Goal: Task Accomplishment & Management: Complete application form

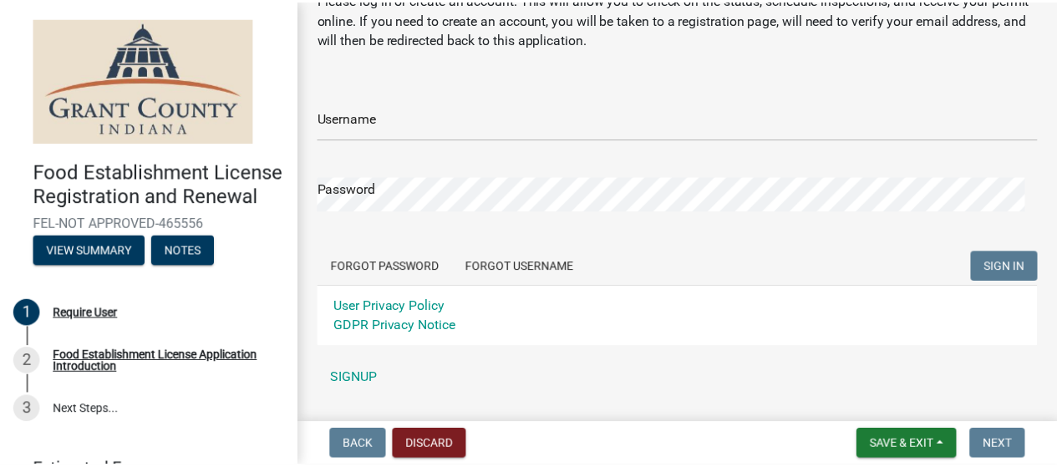
scroll to position [120, 0]
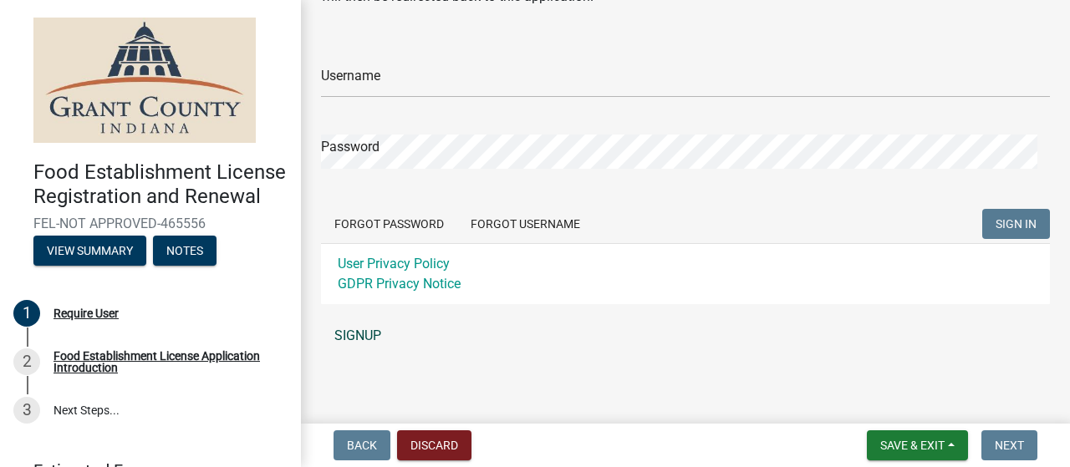
click at [360, 332] on link "SIGNUP" at bounding box center [685, 335] width 729 height 33
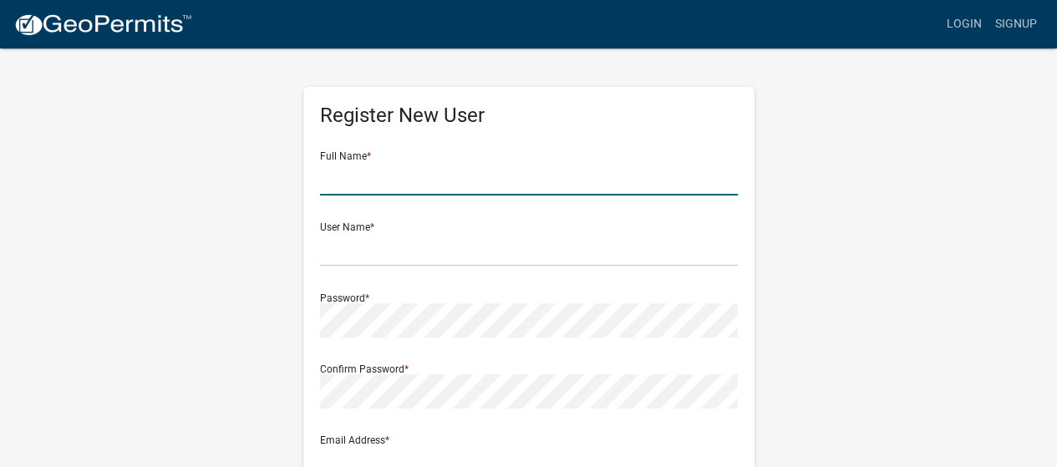
click at [399, 179] on input "text" at bounding box center [529, 178] width 418 height 34
type input "John Dutton"
type input "john.dutton@indwes.edu"
type input "4003 S. Boots St"
type input "Marion"
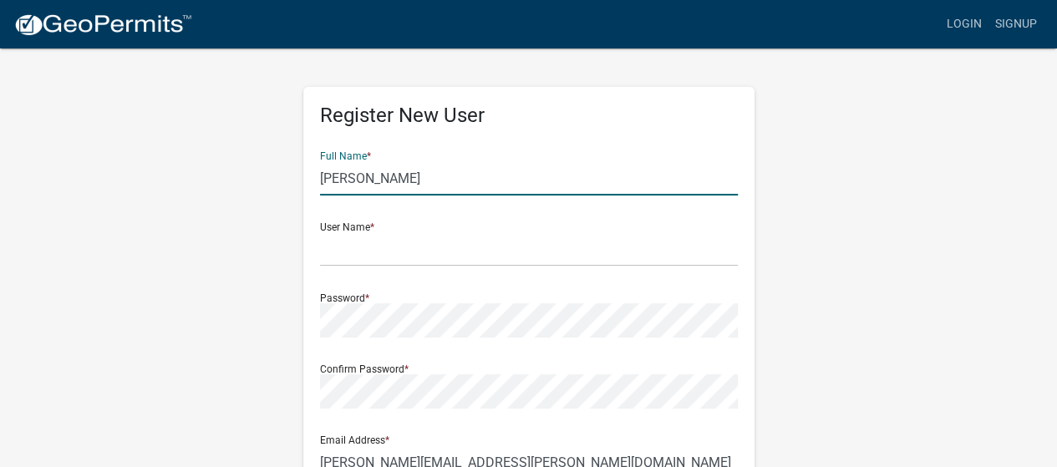
type input "IN"
type input "46953"
type input "7602127732"
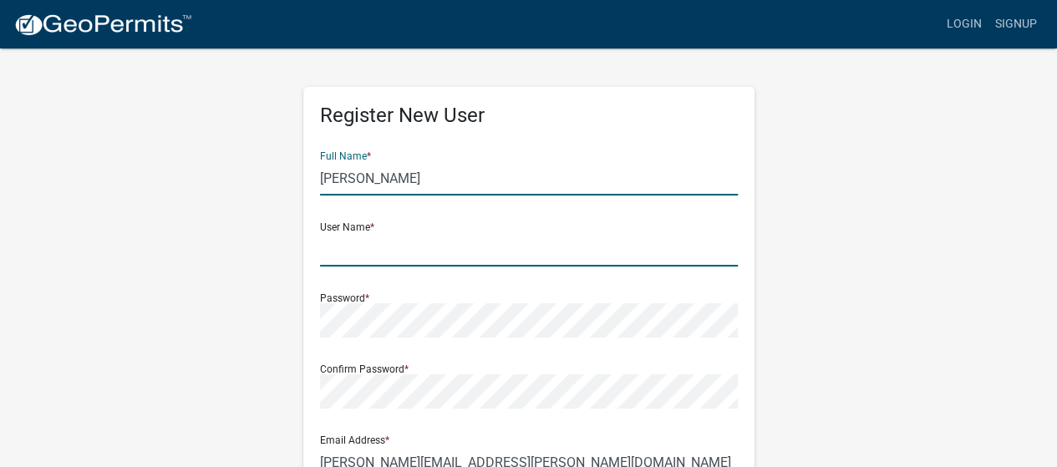
click at [410, 254] on input "text" at bounding box center [529, 249] width 418 height 34
type input "JDutton8"
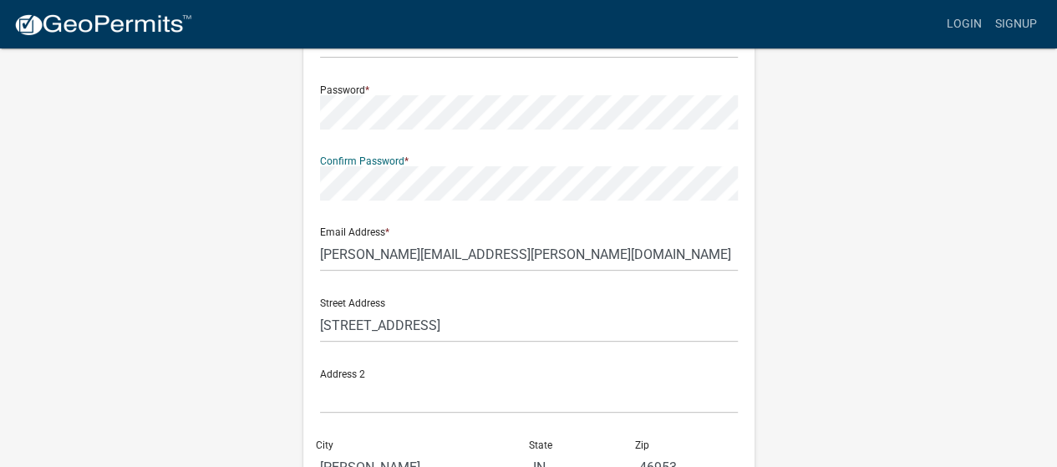
scroll to position [209, 0]
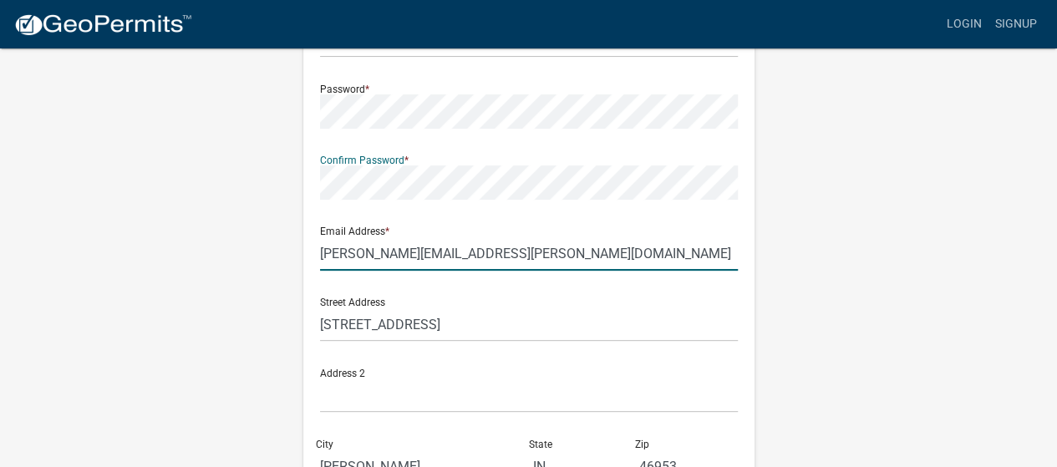
click at [476, 251] on input "john.dutton@indwes.edu" at bounding box center [529, 254] width 418 height 34
type input "aftn08@gmail.com"
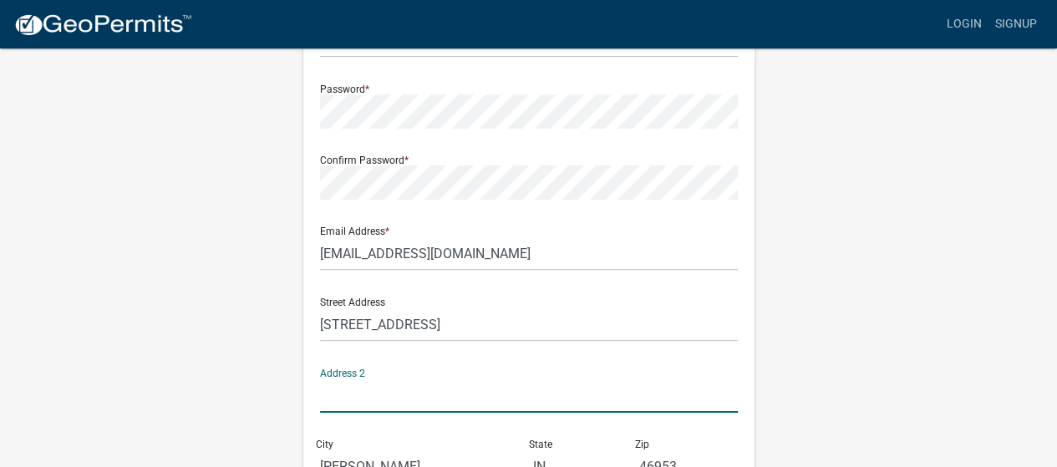
click at [401, 379] on input "text" at bounding box center [529, 396] width 418 height 34
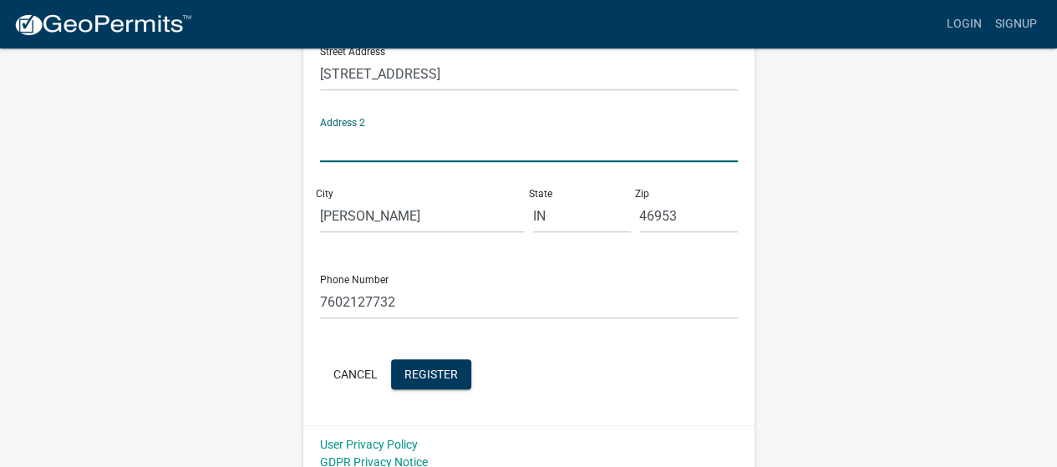
scroll to position [473, 0]
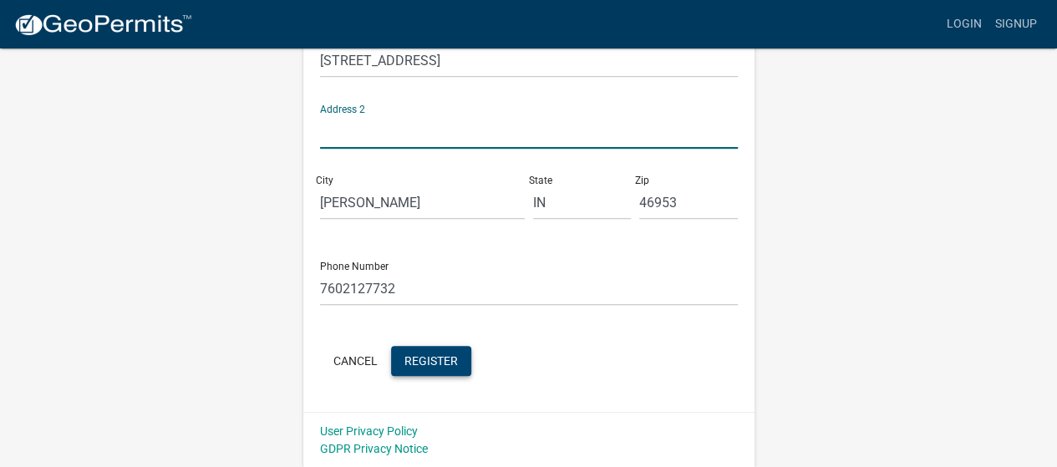
click at [429, 360] on span "Register" at bounding box center [431, 360] width 53 height 13
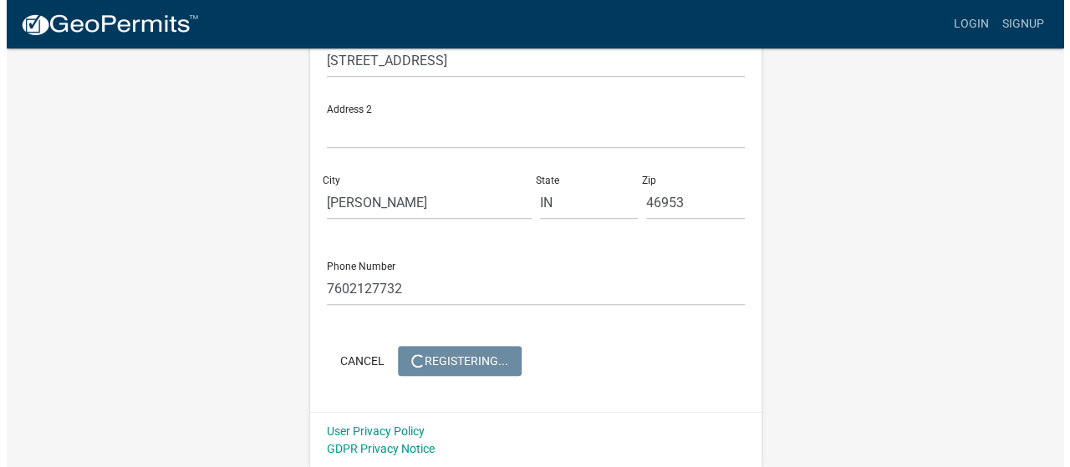
scroll to position [0, 0]
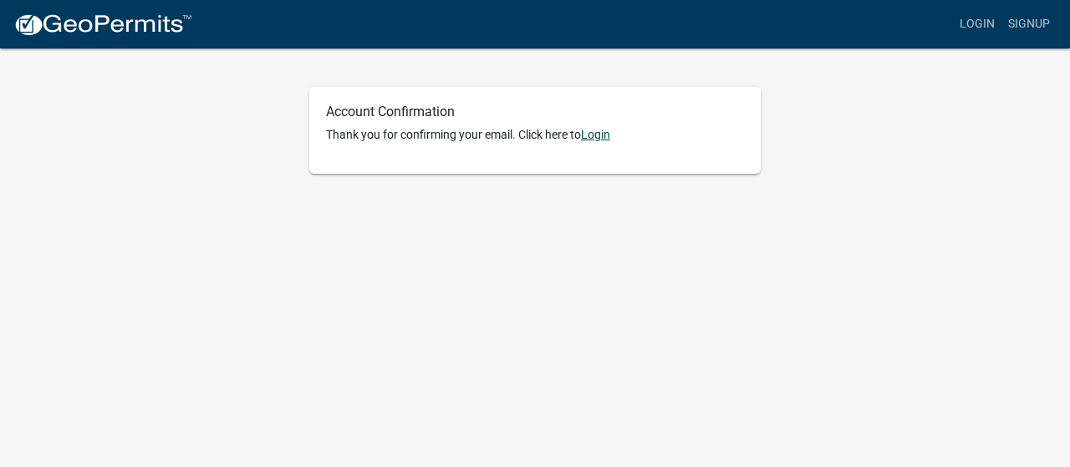
click at [602, 140] on link "Login" at bounding box center [595, 134] width 29 height 13
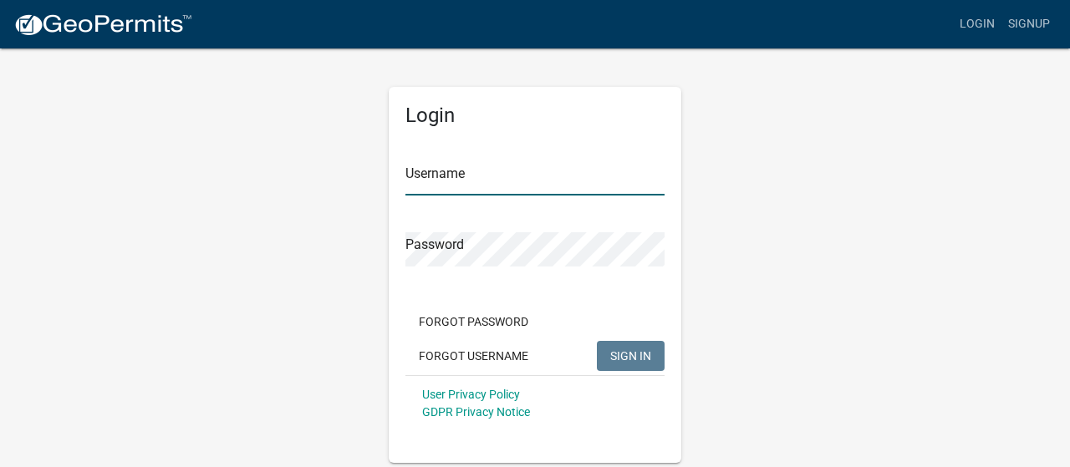
type input "JDutton8"
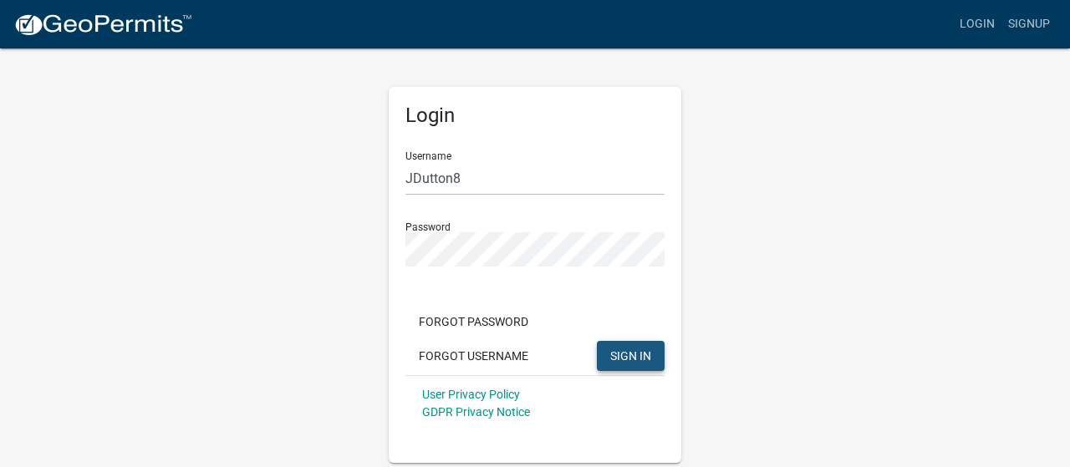
click at [635, 349] on span "SIGN IN" at bounding box center [630, 355] width 41 height 13
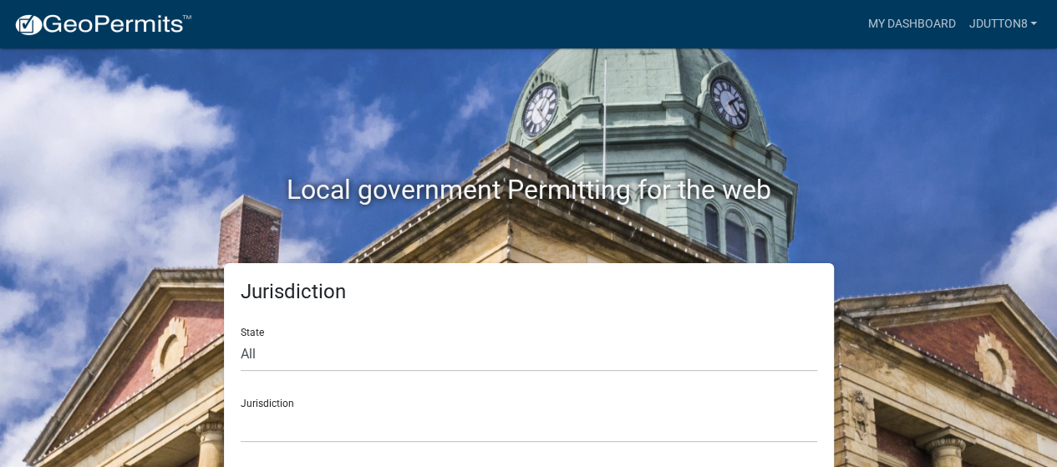
scroll to position [7, 0]
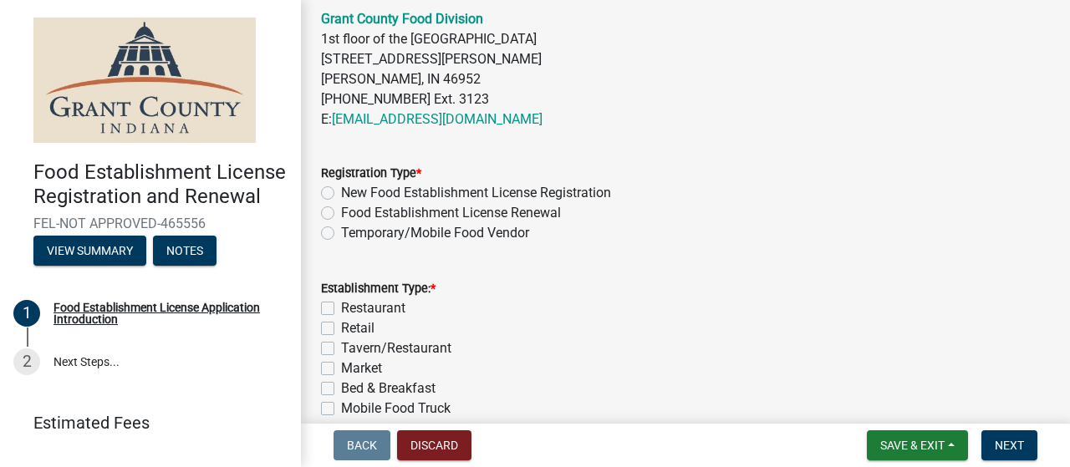
scroll to position [658, 0]
click at [341, 232] on label "Temporary/Mobile Food Vendor" at bounding box center [435, 232] width 188 height 20
click at [341, 232] on input "Temporary/Mobile Food Vendor" at bounding box center [346, 227] width 11 height 11
radio input "true"
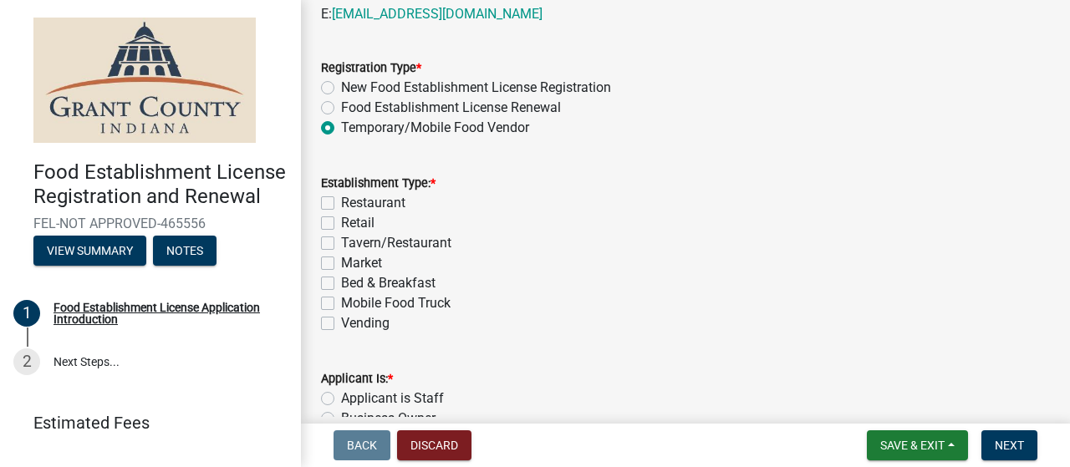
scroll to position [763, 0]
click at [341, 305] on label "Mobile Food Truck" at bounding box center [395, 303] width 109 height 20
click at [341, 303] on input "Mobile Food Truck" at bounding box center [346, 298] width 11 height 11
checkbox input "true"
checkbox input "false"
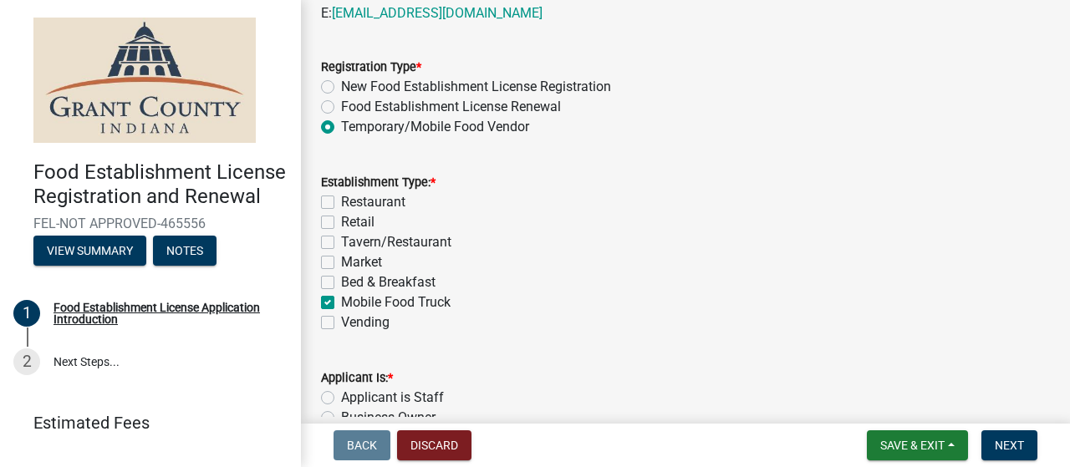
checkbox input "false"
checkbox input "true"
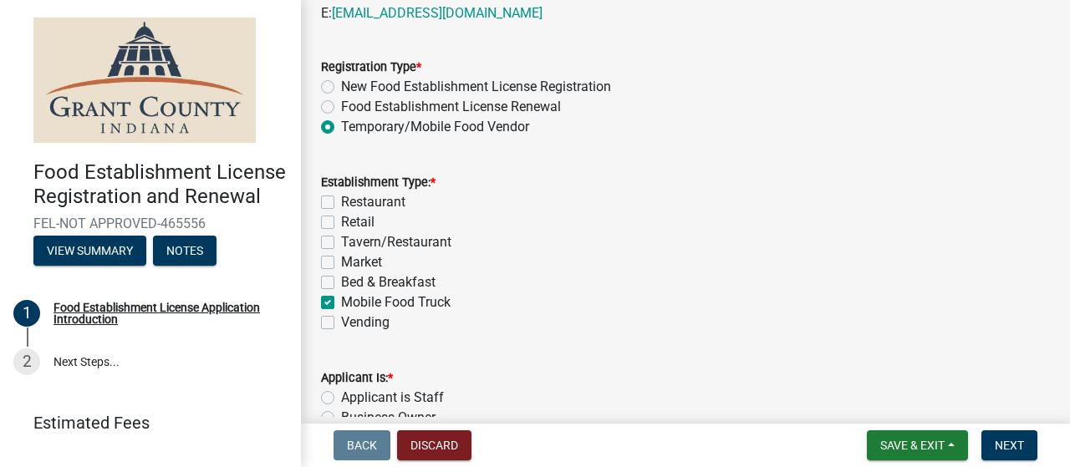
checkbox input "false"
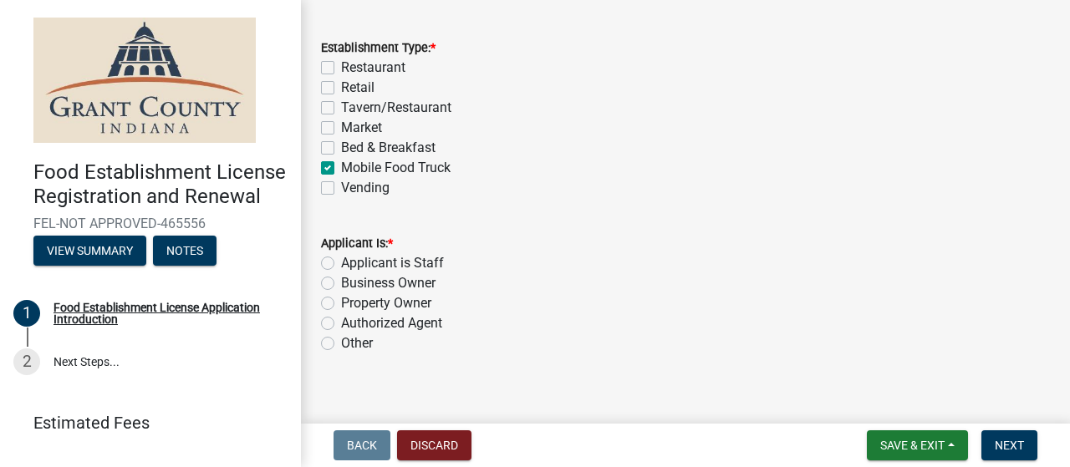
scroll to position [914, 0]
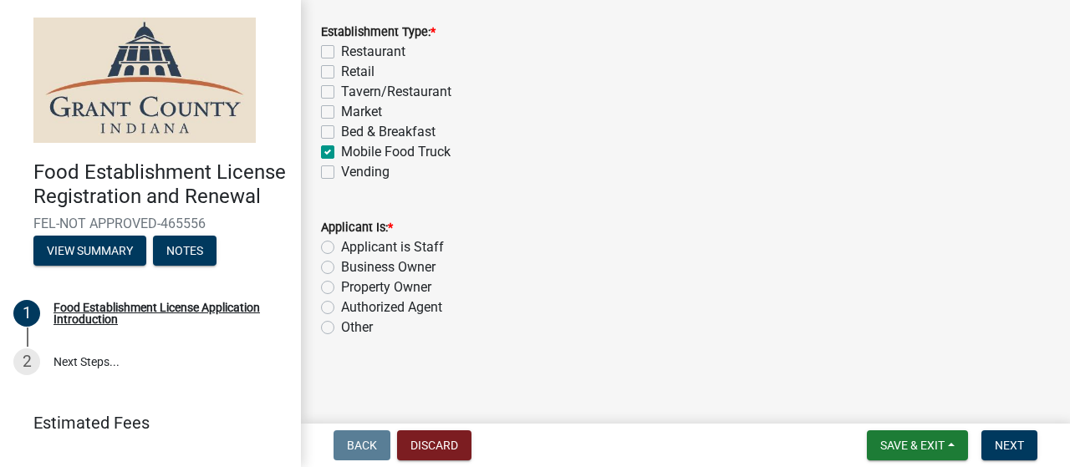
click at [341, 270] on label "Business Owner" at bounding box center [388, 267] width 94 height 20
click at [341, 268] on input "Business Owner" at bounding box center [346, 262] width 11 height 11
radio input "true"
click at [1023, 445] on span "Next" at bounding box center [1009, 445] width 29 height 13
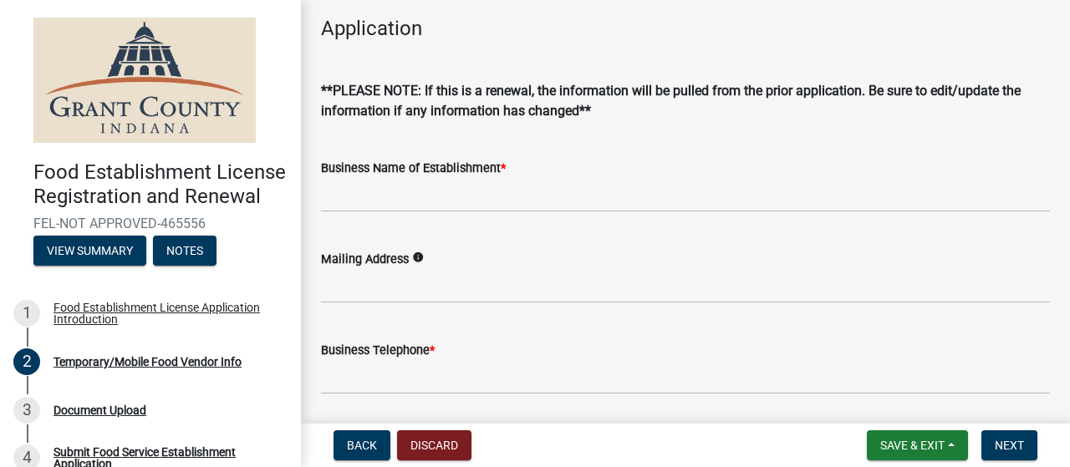
scroll to position [370, 0]
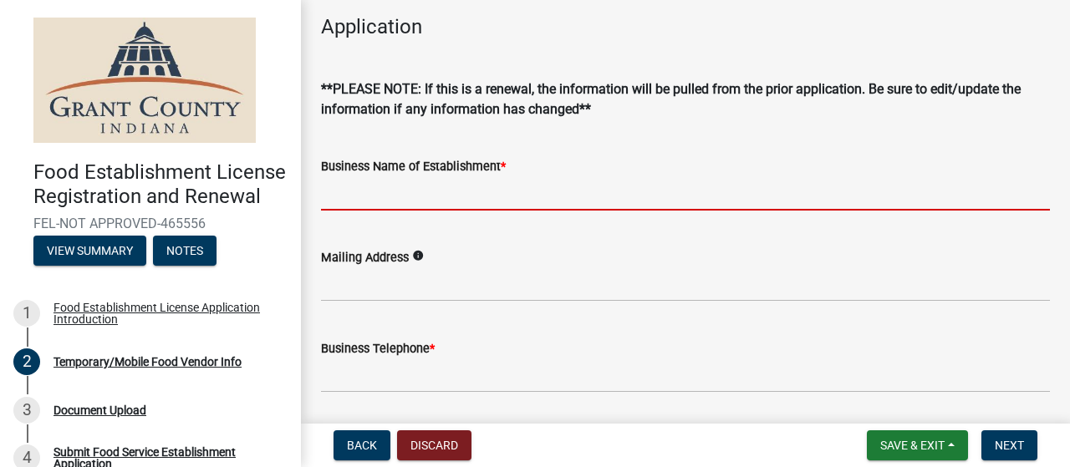
click at [509, 201] on input "Business Name of Establishment *" at bounding box center [685, 193] width 729 height 34
type input "o"
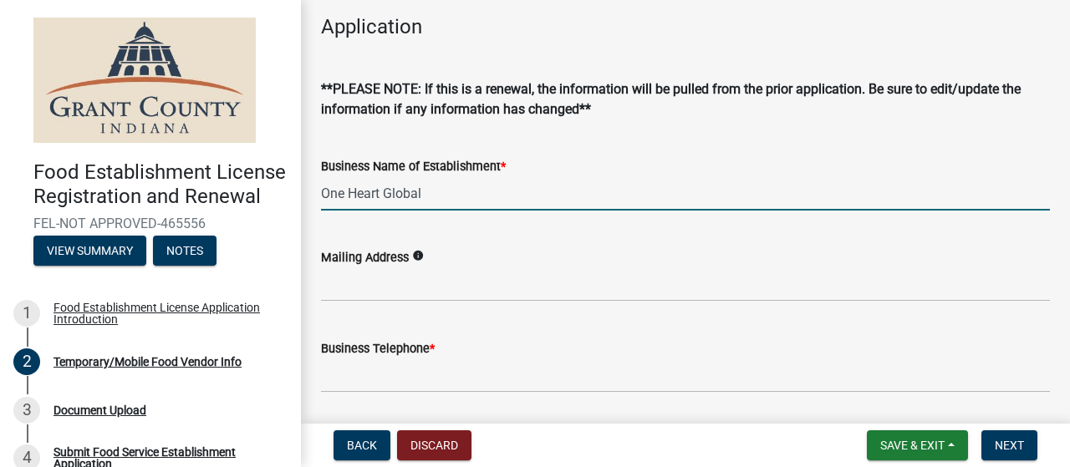
type input "One Heart Global"
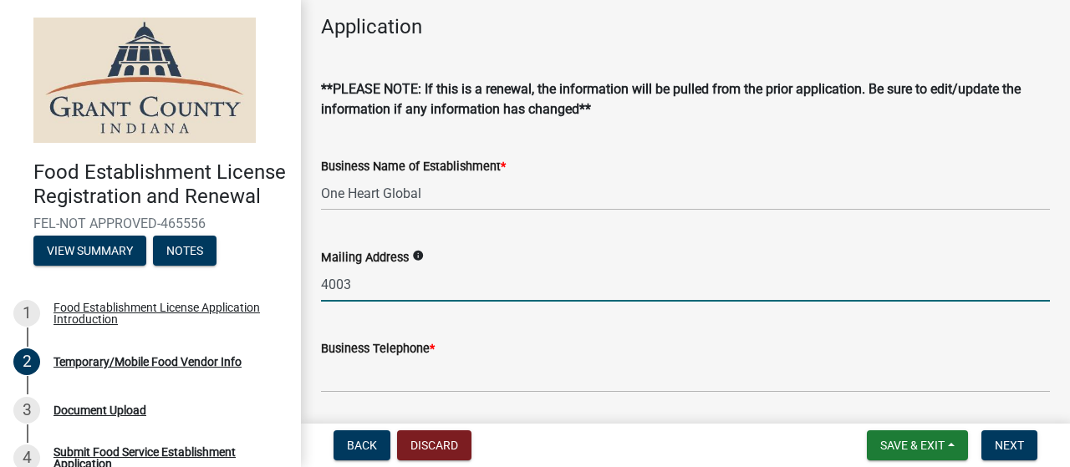
type input "4003 S. Boots St"
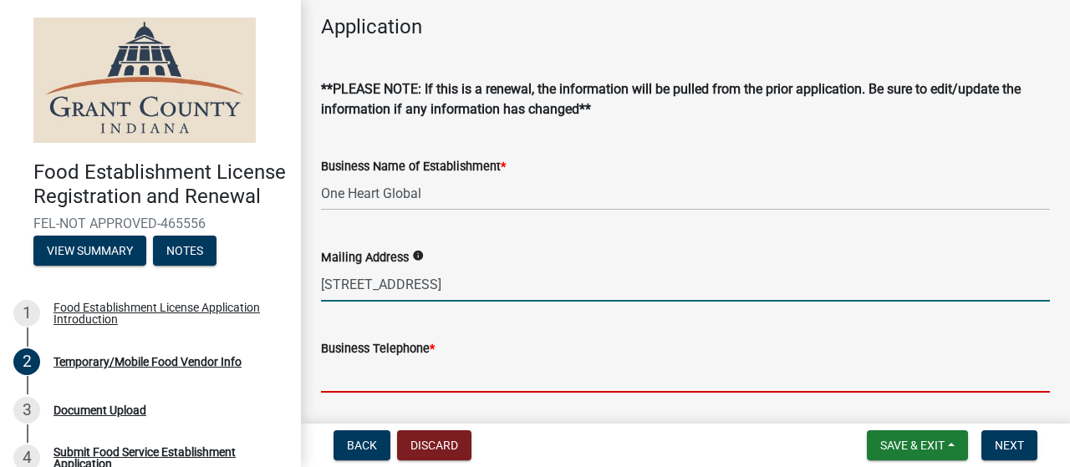
type input "7602127732"
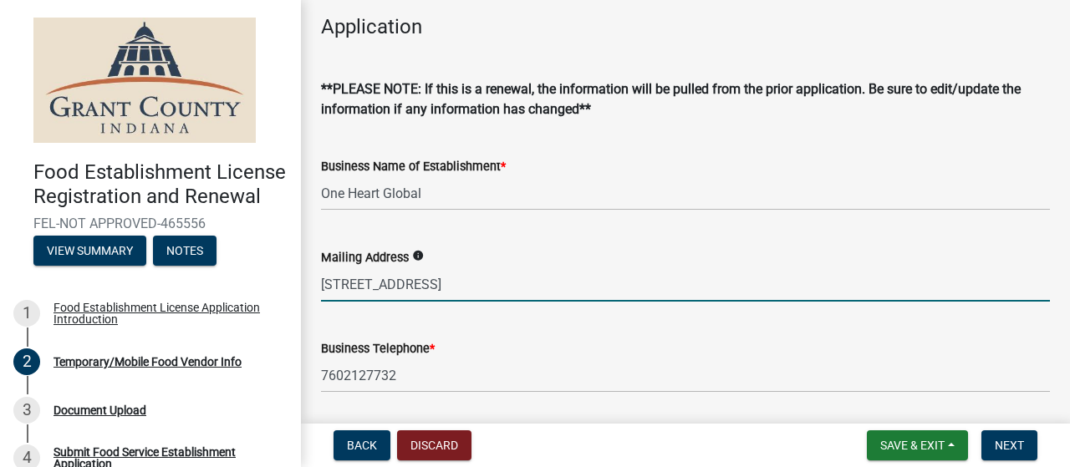
type input "aftn08@gmail.com"
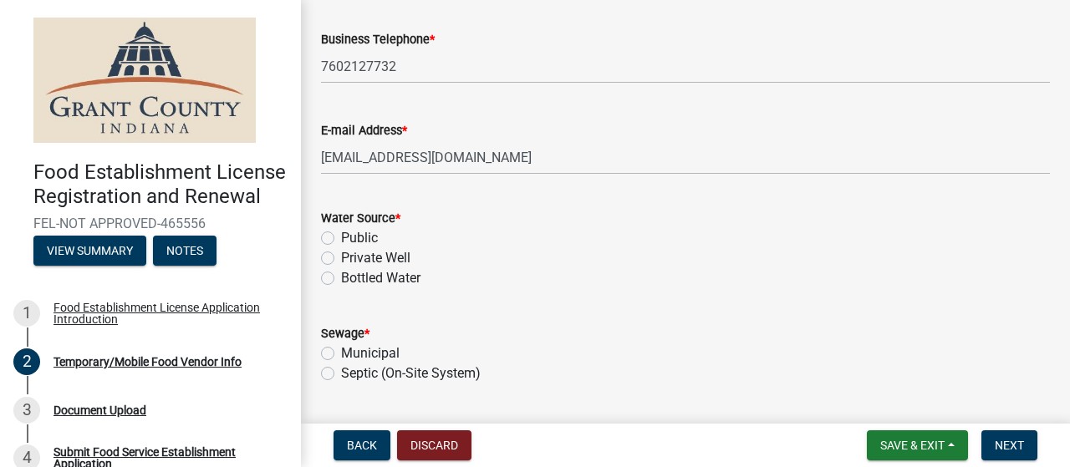
scroll to position [680, 0]
click at [341, 272] on label "Bottled Water" at bounding box center [380, 277] width 79 height 20
click at [341, 272] on input "Bottled Water" at bounding box center [346, 272] width 11 height 11
radio input "true"
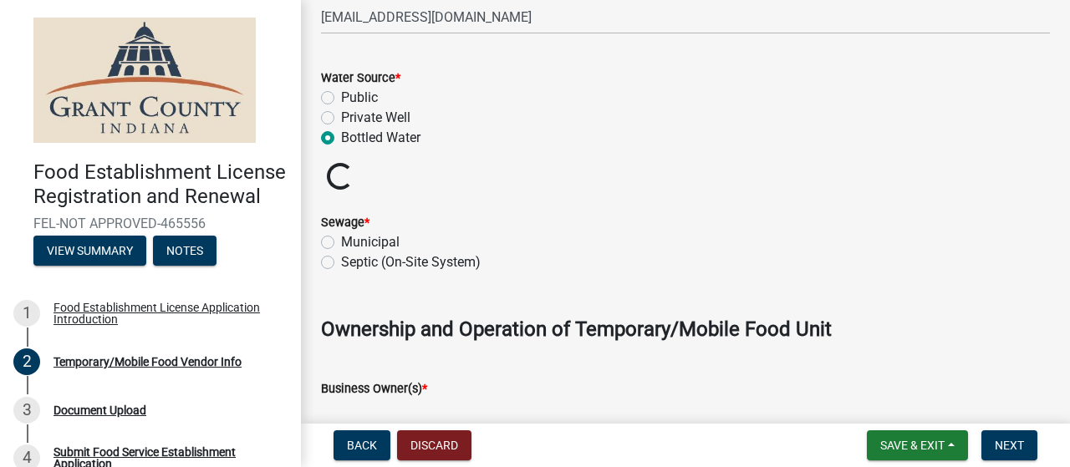
scroll to position [821, 0]
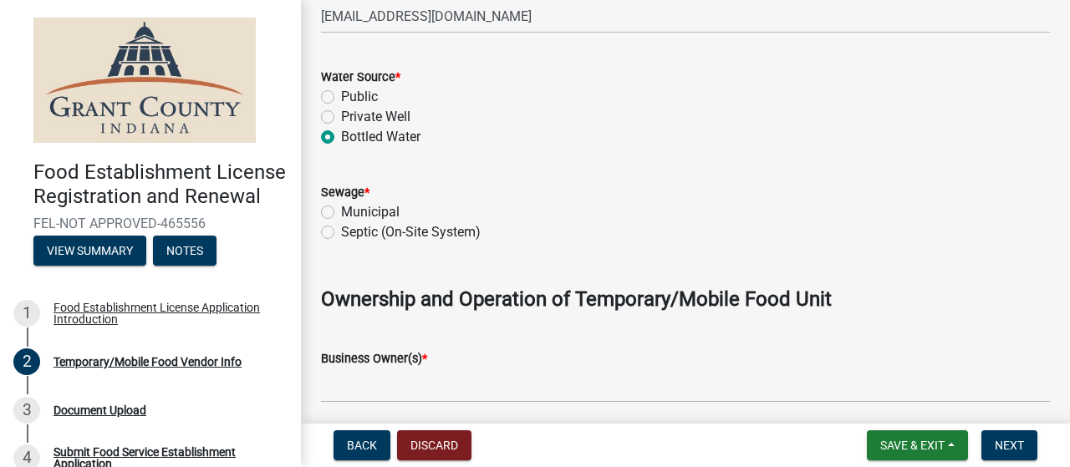
click at [341, 214] on label "Municipal" at bounding box center [370, 212] width 59 height 20
click at [341, 213] on input "Municipal" at bounding box center [346, 207] width 11 height 11
radio input "true"
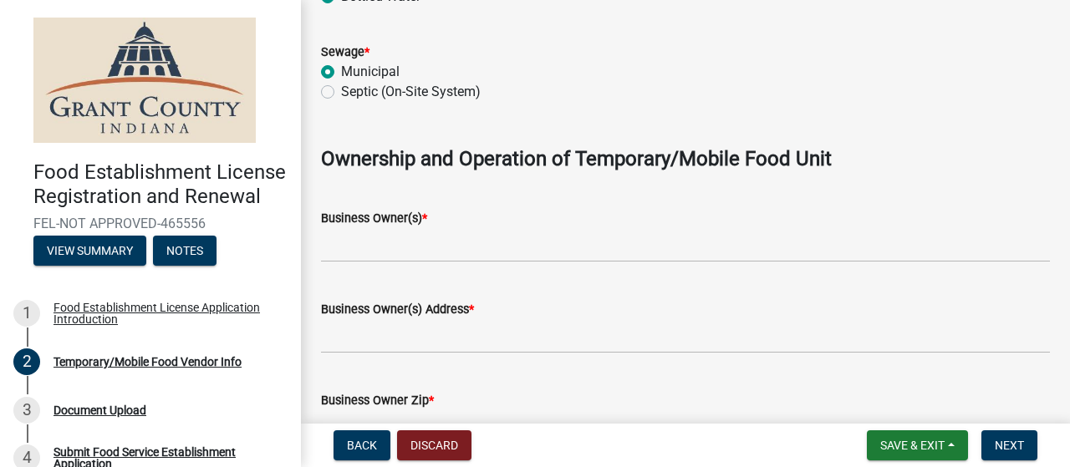
scroll to position [976, 0]
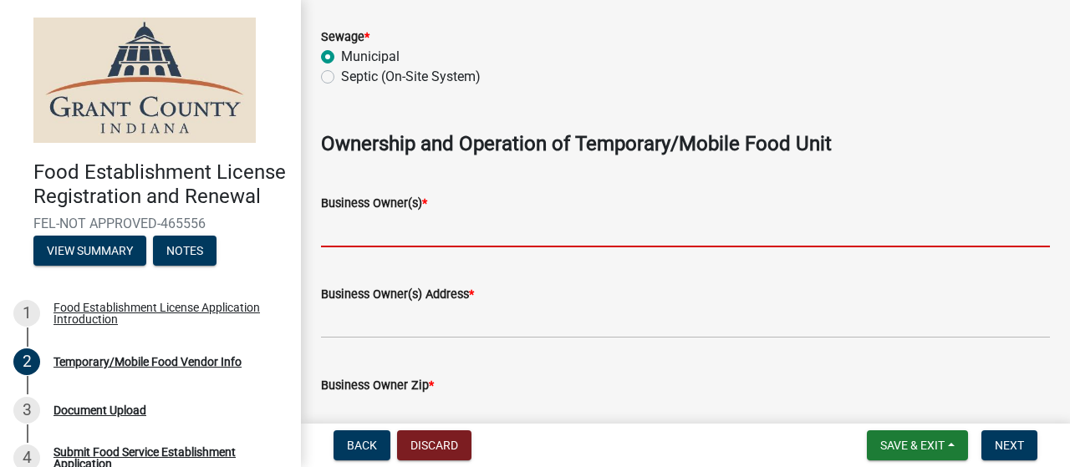
click at [391, 233] on input "Business Owner(s) *" at bounding box center [685, 230] width 729 height 34
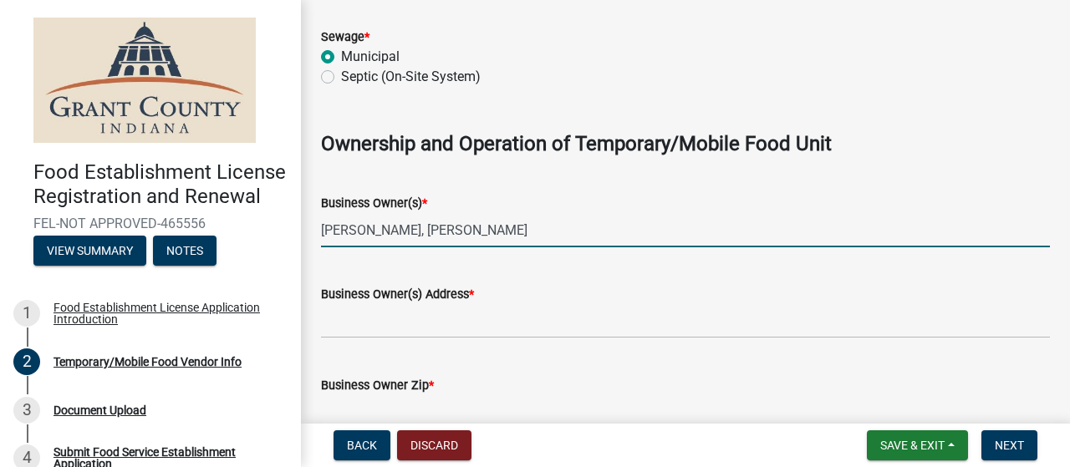
type input "John Dutton, Terina Dutton"
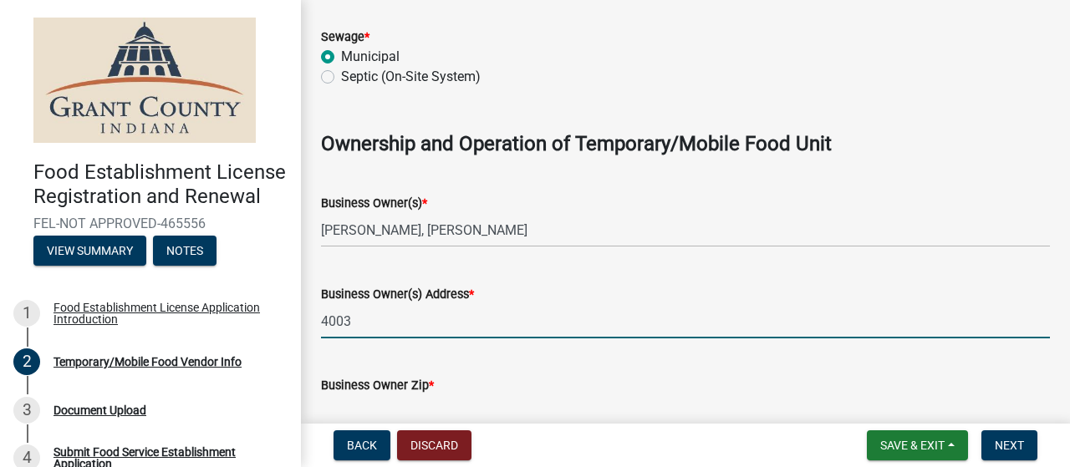
type input "4003 S. Boots St"
type input "46953"
type input "7602127732"
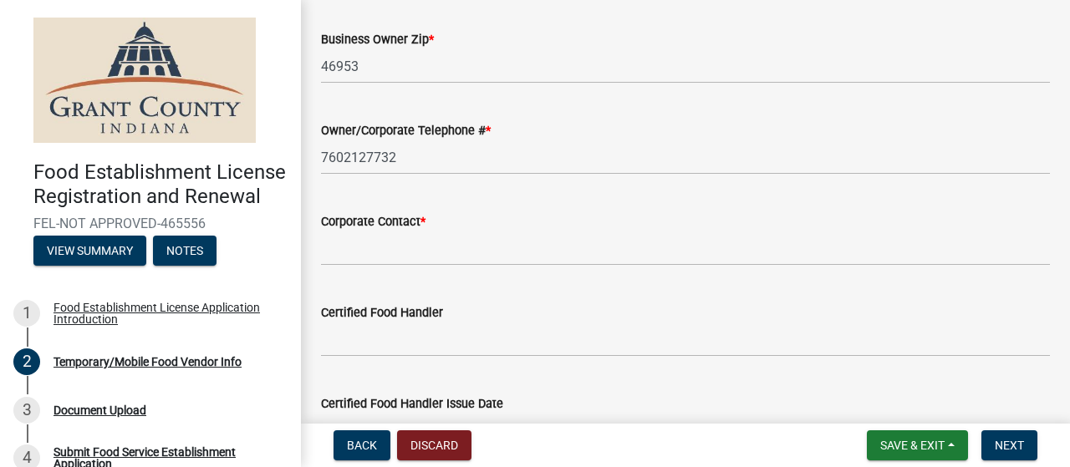
scroll to position [1331, 0]
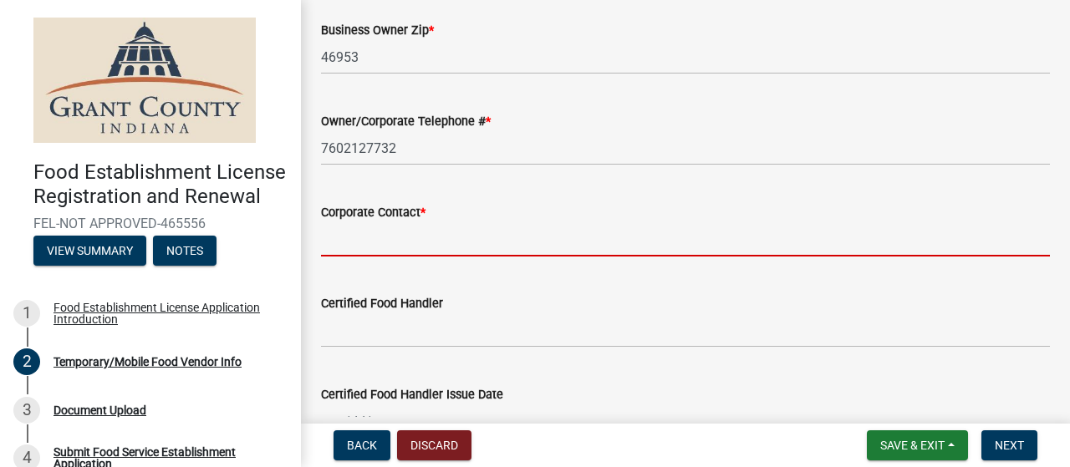
click at [449, 249] on input "Corporate Contact *" at bounding box center [685, 239] width 729 height 34
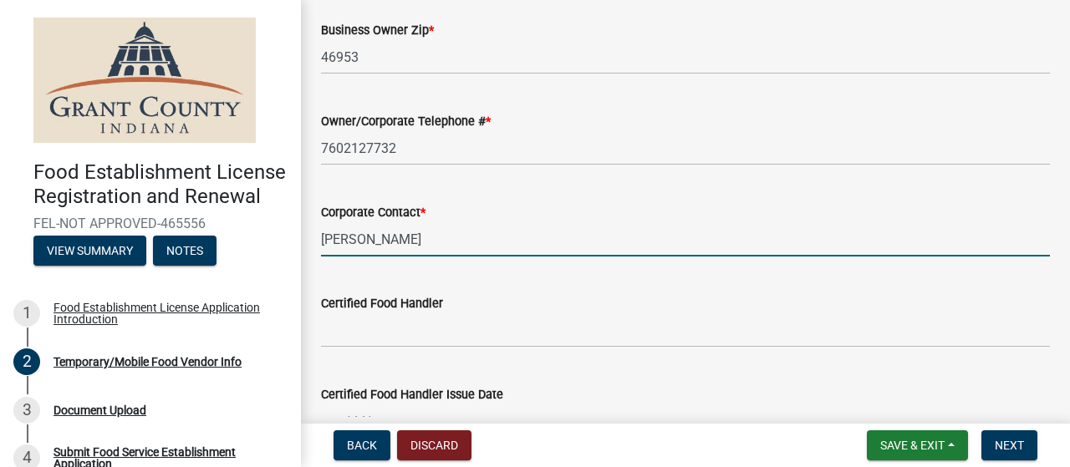
type input "John Dutton"
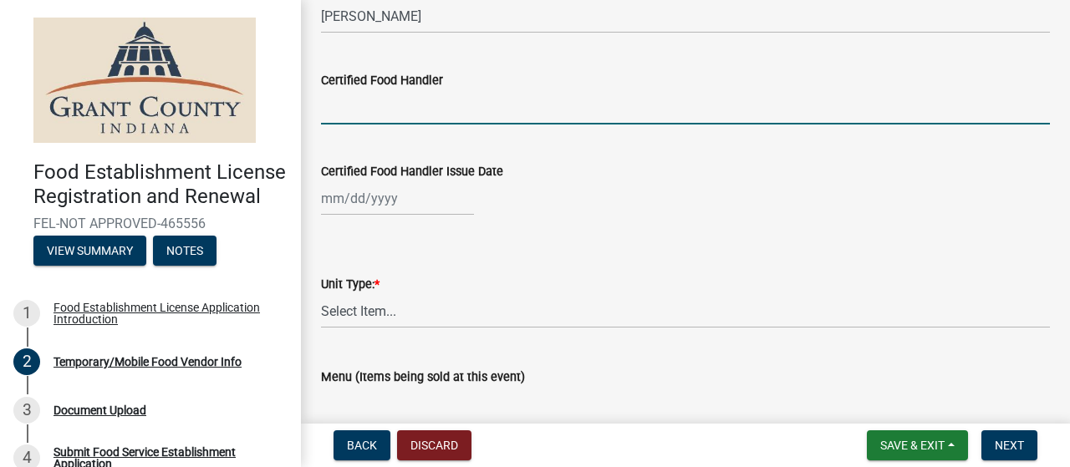
scroll to position [1590, 0]
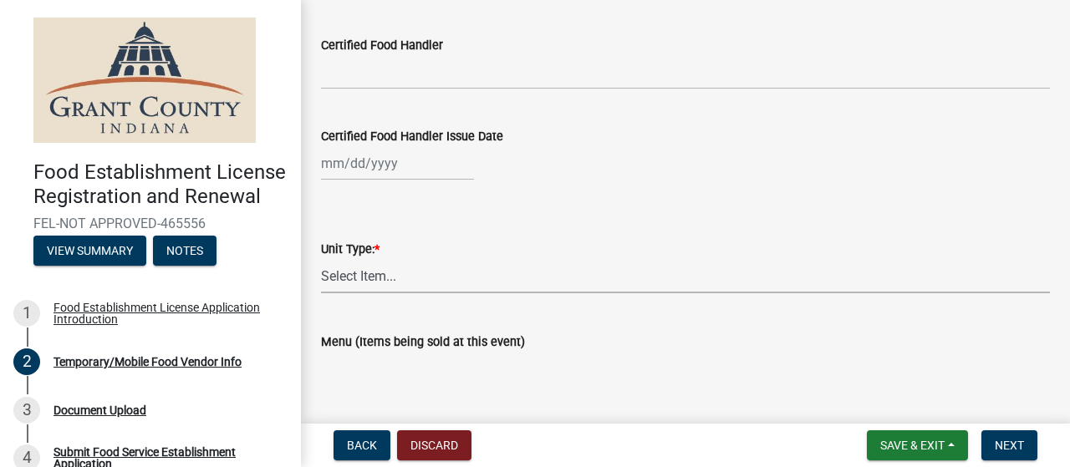
click at [398, 275] on select "Select Item... Mobile Trailer Stand Tent Cart Truck" at bounding box center [685, 276] width 729 height 34
click at [321, 259] on select "Select Item... Mobile Trailer Stand Tent Cart Truck" at bounding box center [685, 276] width 729 height 34
select select "194ce233-adfd-47c4-827e-2f91c28eaa79"
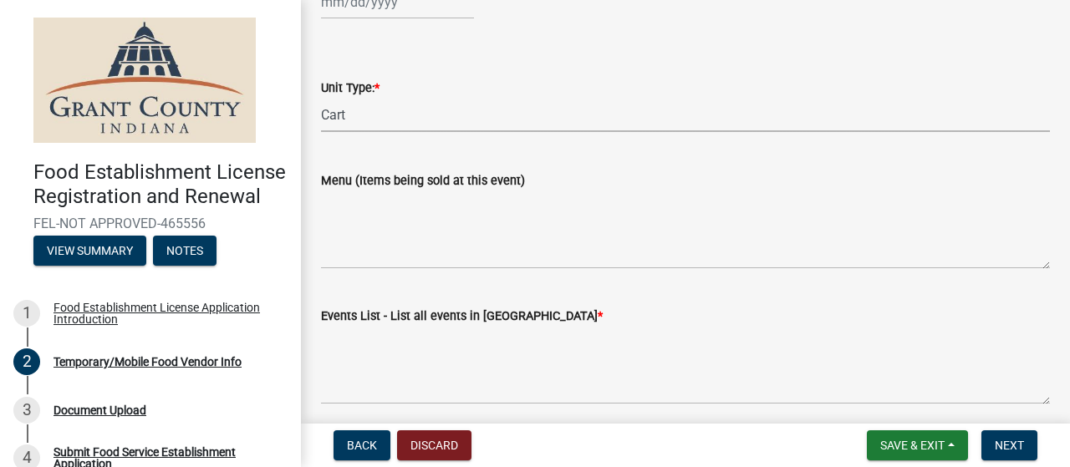
scroll to position [1760, 0]
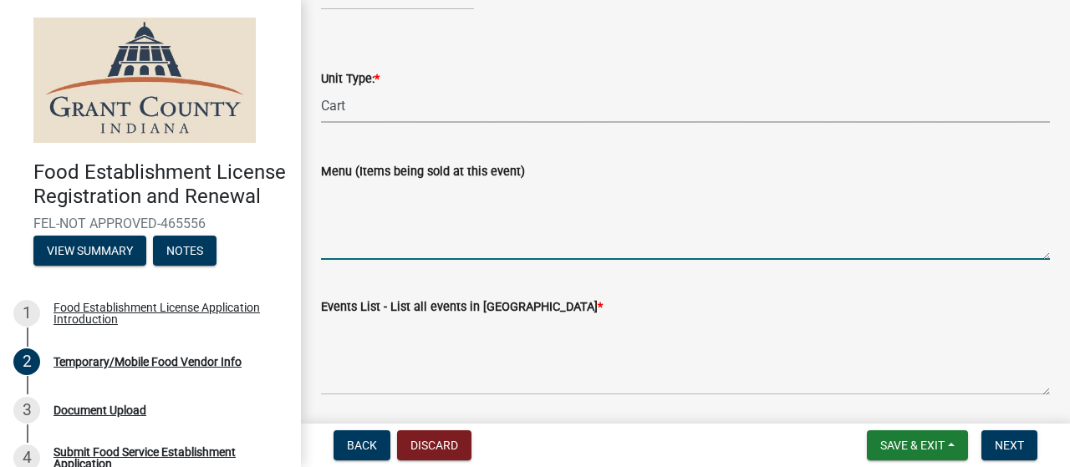
click at [343, 249] on textarea "Menu (Items being sold at this event)" at bounding box center [685, 220] width 729 height 79
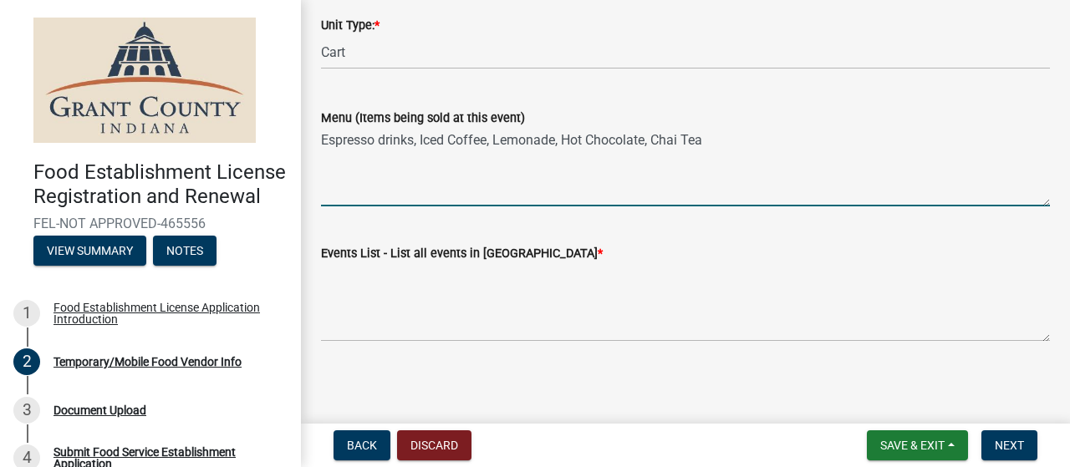
scroll to position [1817, 0]
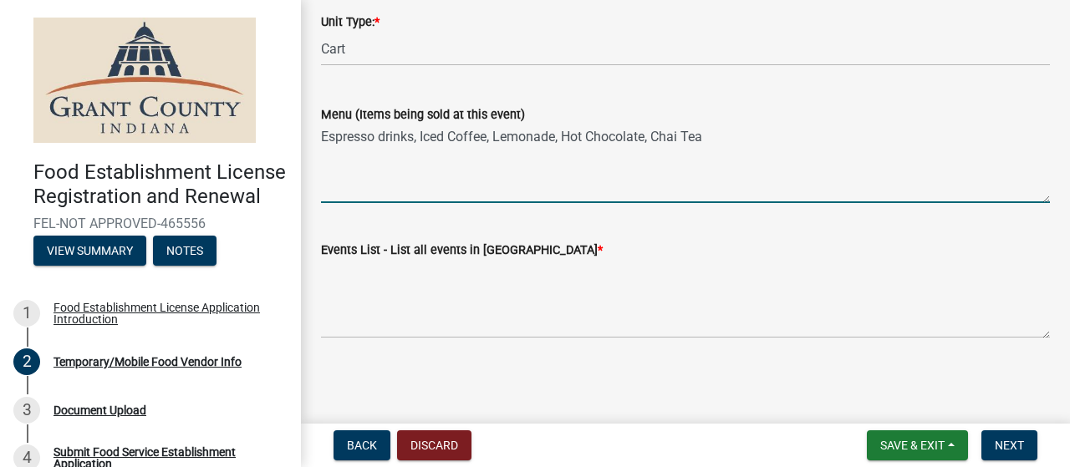
type textarea "Espresso drinks, Iced Coffee, Lemonade, Hot Chocolate, Chai Tea"
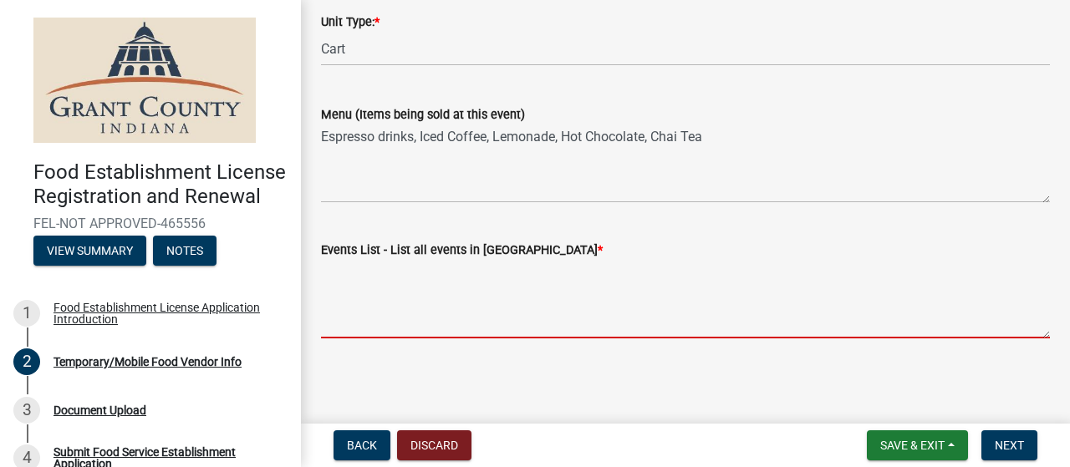
click at [353, 318] on textarea "Events List - List all events in Grant County *" at bounding box center [685, 299] width 729 height 79
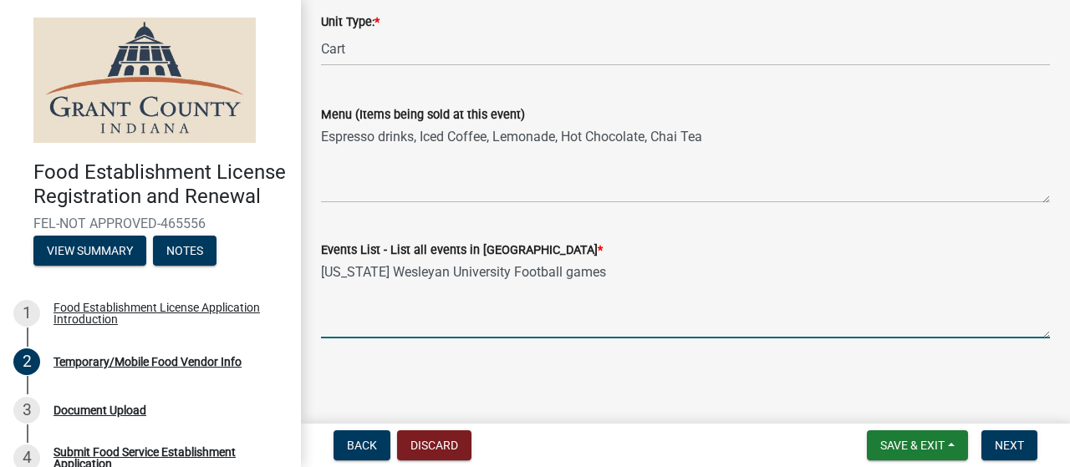
type textarea "Indiana Wesleyan University Football games"
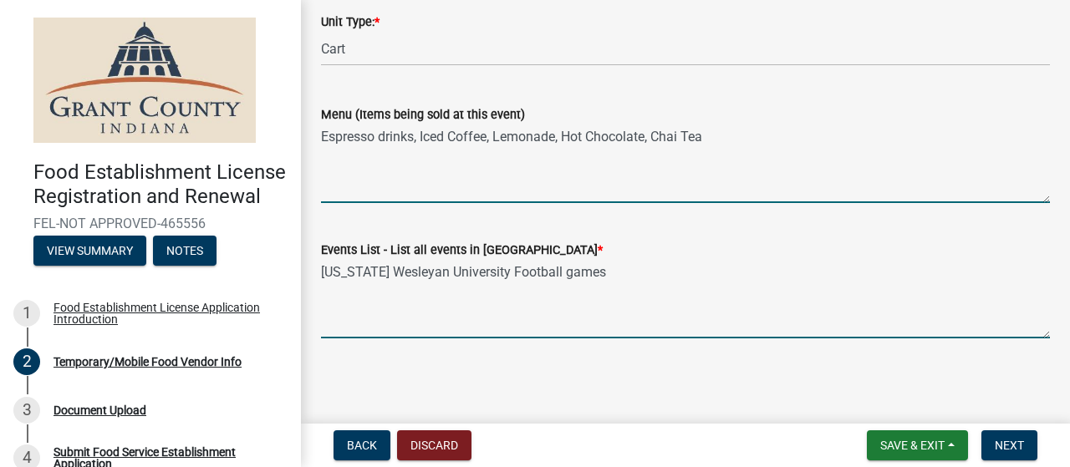
click at [321, 135] on textarea "Espresso drinks, Iced Coffee, Lemonade, Hot Chocolate, Chai Tea" at bounding box center [685, 164] width 729 height 79
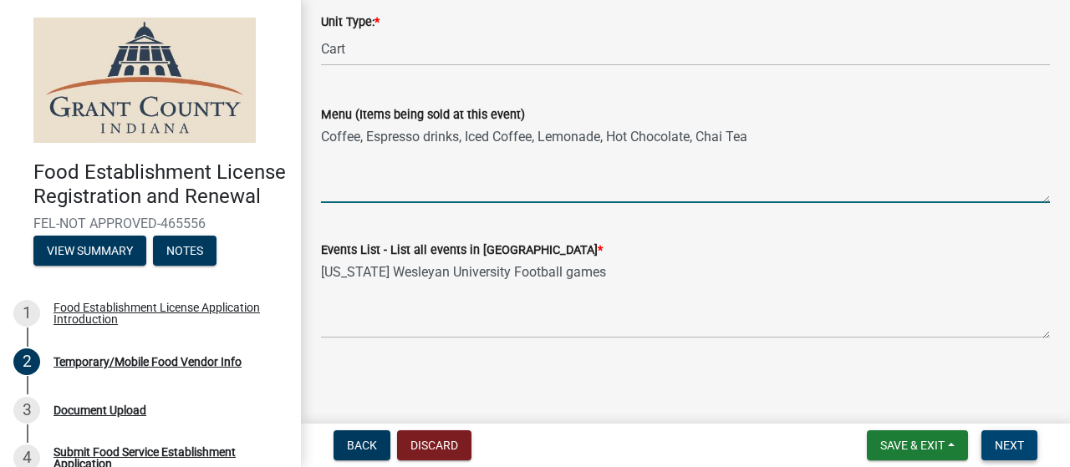
type textarea "Coffee, Espresso drinks, Iced Coffee, Lemonade, Hot Chocolate, Chai Tea"
click at [1005, 440] on span "Next" at bounding box center [1009, 445] width 29 height 13
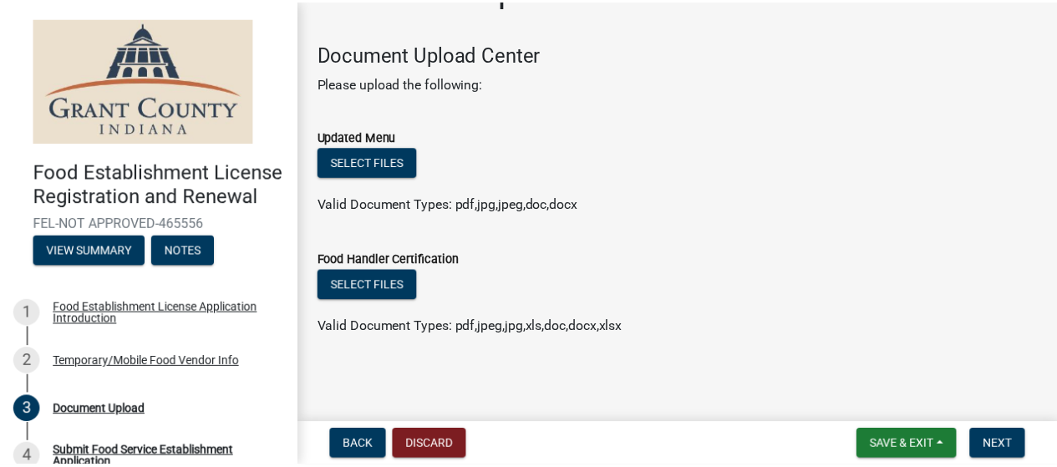
scroll to position [0, 0]
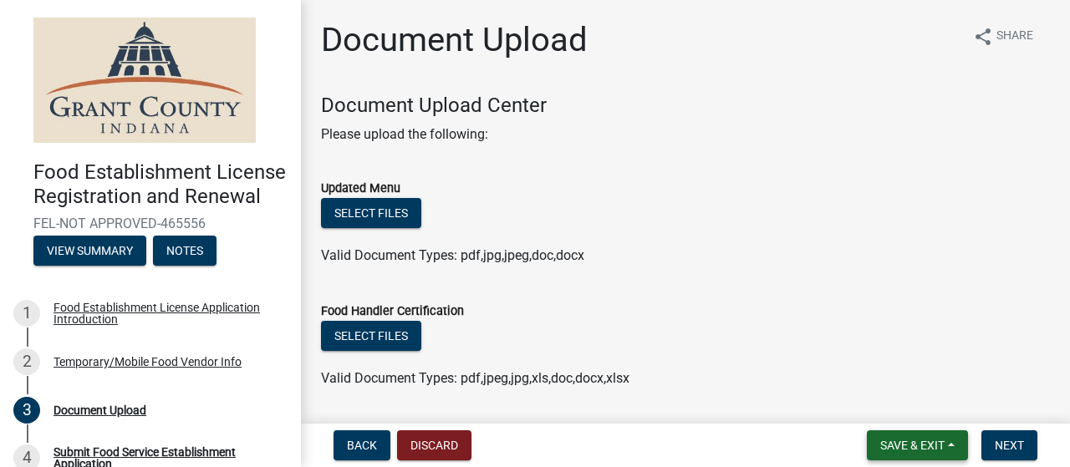
click at [923, 445] on span "Save & Exit" at bounding box center [912, 445] width 64 height 13
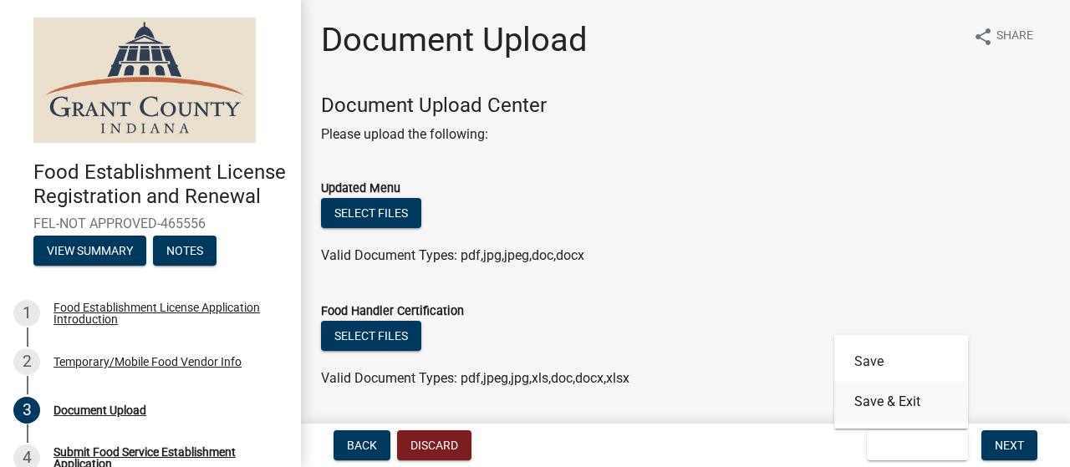
click at [883, 402] on button "Save & Exit" at bounding box center [901, 402] width 134 height 40
